Goal: Navigation & Orientation: Understand site structure

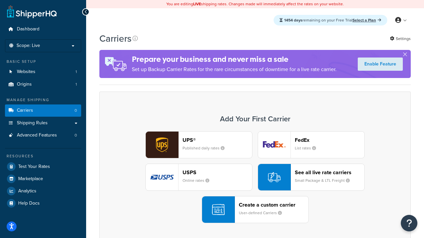
click at [255, 177] on div "UPS® Published daily rates FedEx List rates USPS Online rates See all live rate…" at bounding box center [254, 177] width 297 height 92
click at [329, 140] on header "FedEx" at bounding box center [329, 140] width 69 height 6
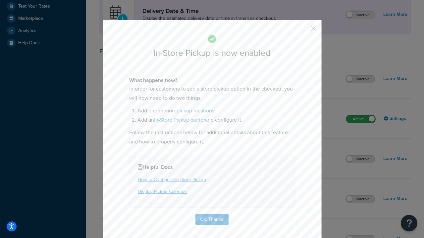
scroll to position [186, 0]
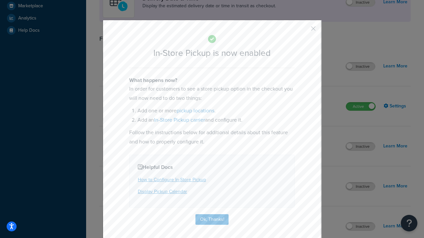
click at [303, 31] on button "button" at bounding box center [303, 31] width 2 height 2
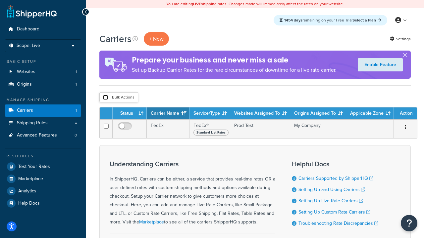
click at [105, 98] on input "checkbox" at bounding box center [105, 97] width 5 height 5
checkbox input "true"
click at [0, 0] on button "Delete" at bounding box center [0, 0] width 0 height 0
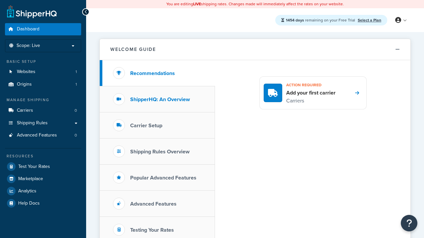
click at [160, 99] on h3 "ShipperHQ: An Overview" at bounding box center [160, 100] width 60 height 6
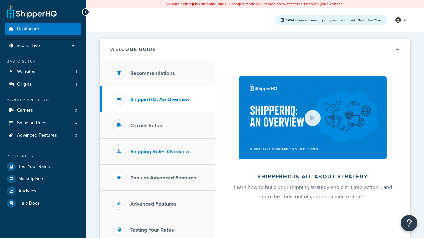
click at [146, 125] on h3 "Carrier Setup" at bounding box center [146, 126] width 32 height 6
click at [160, 152] on h3 "Shipping Rules Overview" at bounding box center [159, 152] width 59 height 6
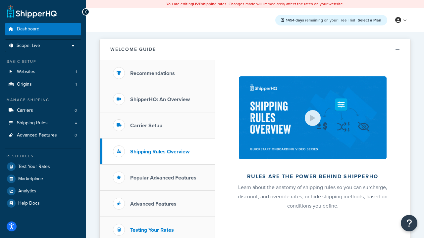
click at [163, 178] on h3 "Popular Advanced Features" at bounding box center [163, 178] width 66 height 6
click at [152, 230] on h3 "Testing Your Rates" at bounding box center [152, 230] width 44 height 6
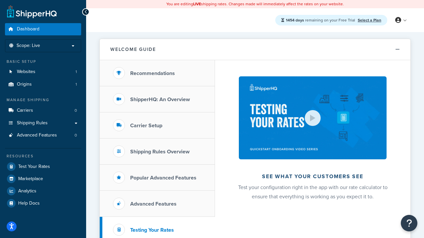
scroll to position [144, 0]
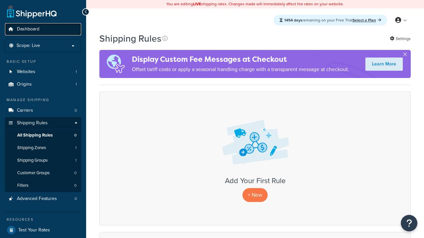
click at [28, 29] on span "Dashboard" at bounding box center [28, 29] width 23 height 6
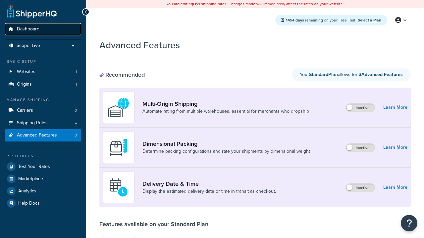
click at [28, 29] on span "Dashboard" at bounding box center [28, 29] width 23 height 6
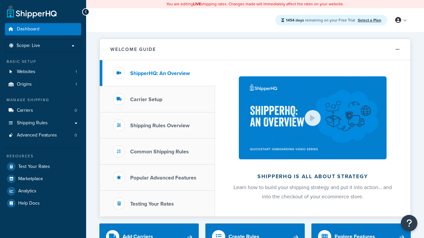
click at [28, 29] on span "Dashboard" at bounding box center [28, 29] width 23 height 6
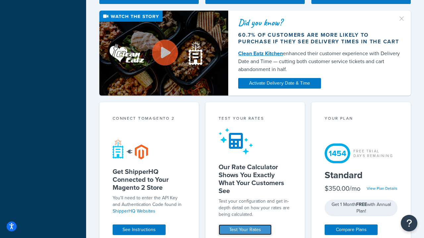
click at [245, 230] on link "Test Your Rates" at bounding box center [244, 230] width 53 height 11
